Goal: Task Accomplishment & Management: Manage account settings

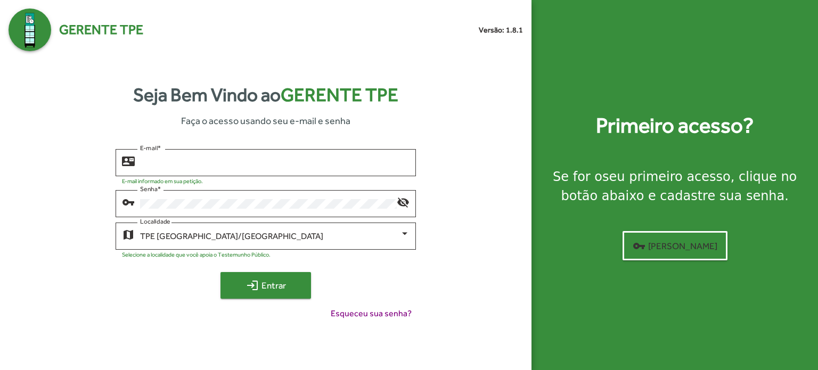
type input "**********"
click at [285, 292] on span "login Entrar" at bounding box center [265, 285] width 71 height 19
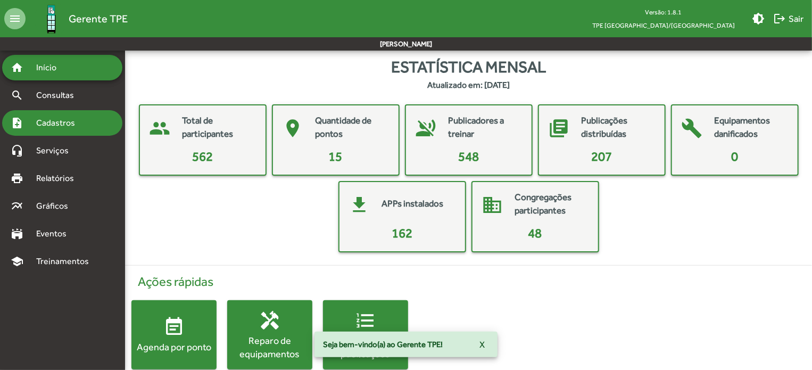
click at [46, 121] on span "Cadastros" at bounding box center [59, 123] width 59 height 13
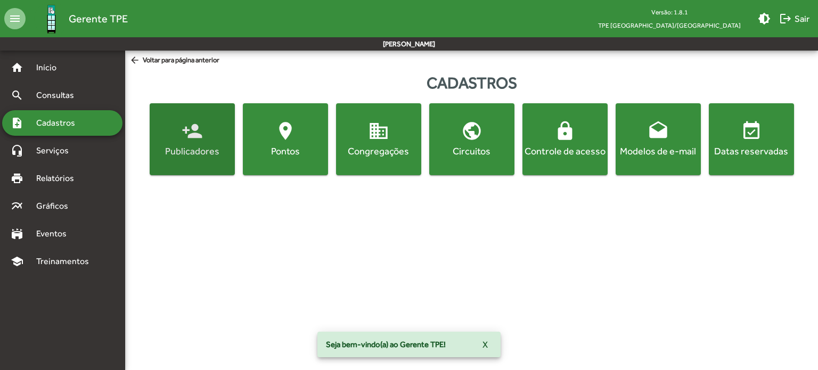
click at [187, 154] on div "Publicadores" at bounding box center [192, 150] width 81 height 13
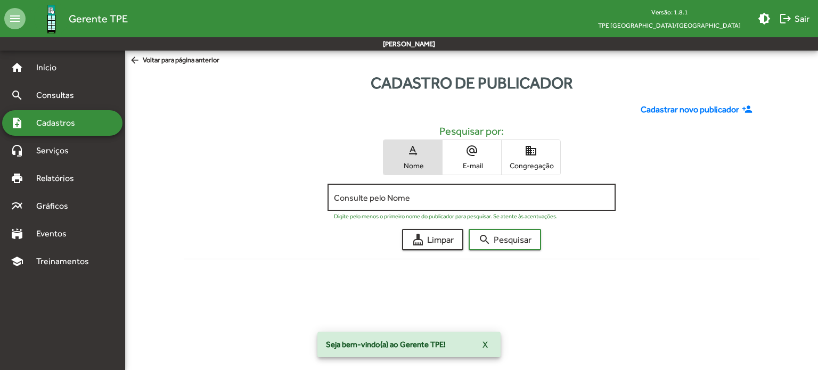
click at [379, 200] on input "Consulte pelo Nome" at bounding box center [471, 198] width 275 height 10
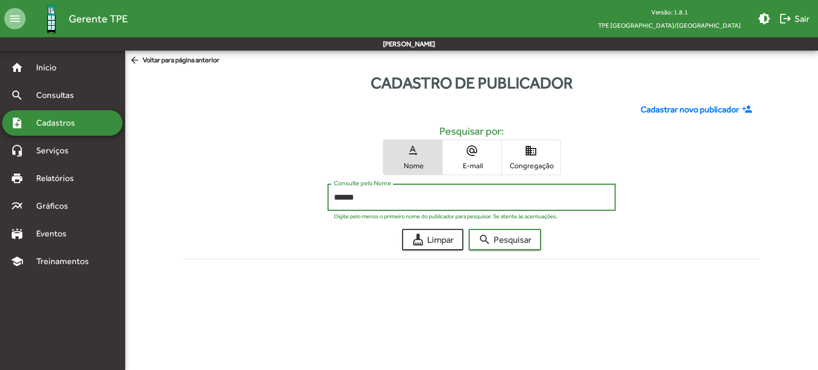
type input "******"
click at [468, 229] on button "search Pesquisar" at bounding box center [504, 239] width 72 height 21
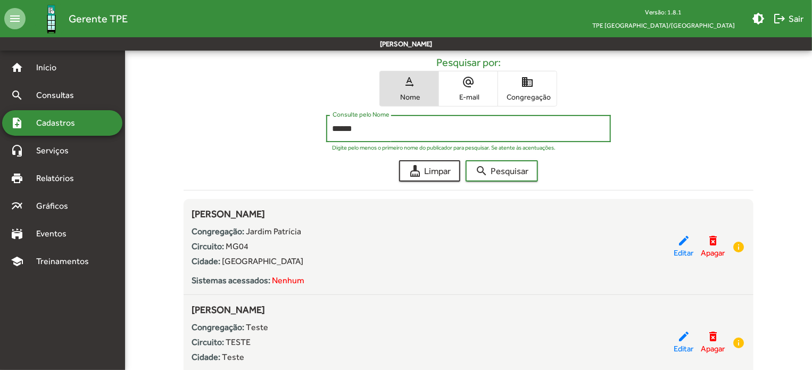
scroll to position [122, 0]
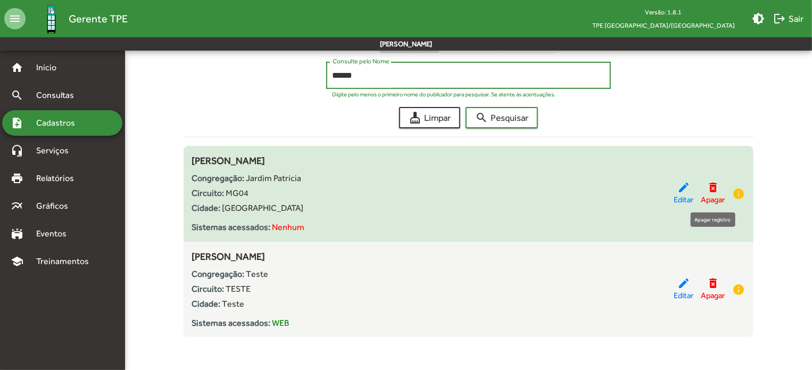
click at [714, 184] on mat-icon "delete_forever" at bounding box center [713, 187] width 13 height 13
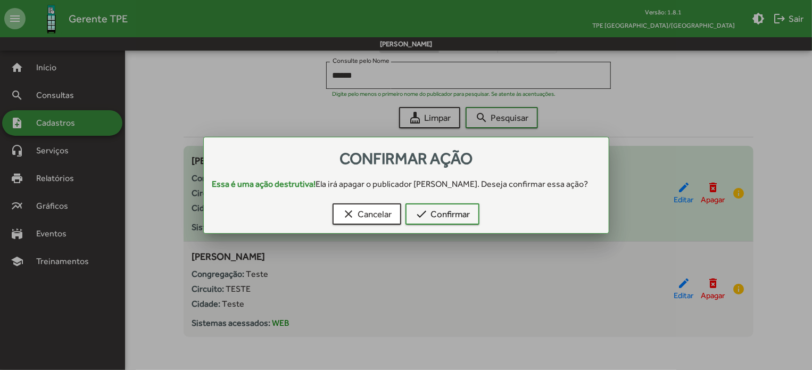
scroll to position [0, 0]
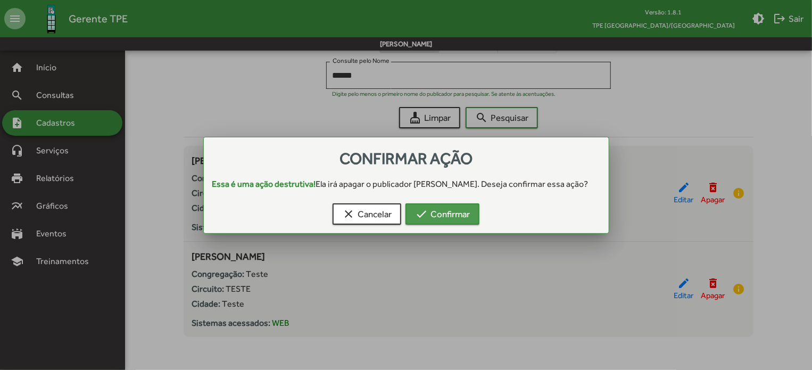
click at [434, 217] on span "check Confirmar" at bounding box center [442, 213] width 55 height 19
